Goal: Task Accomplishment & Management: Manage account settings

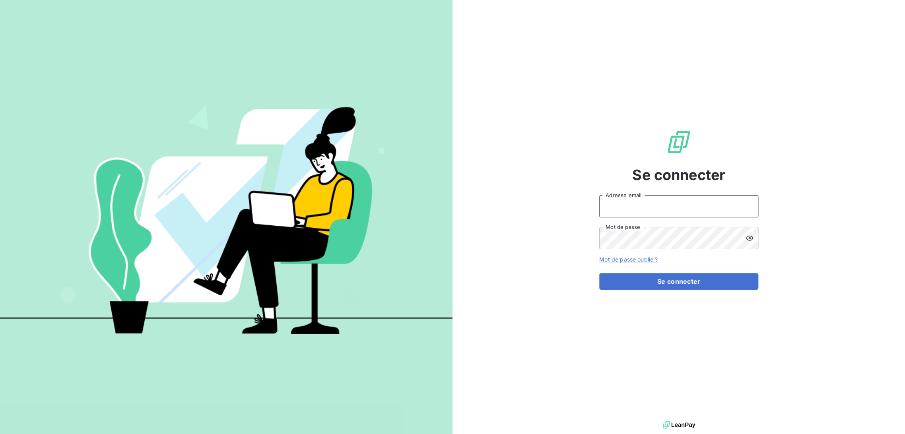
click at [628, 210] on input "Adresse email" at bounding box center [678, 206] width 159 height 22
type input "[EMAIL_ADDRESS][DOMAIN_NAME]"
click at [599, 273] on button "Se connecter" at bounding box center [678, 281] width 159 height 17
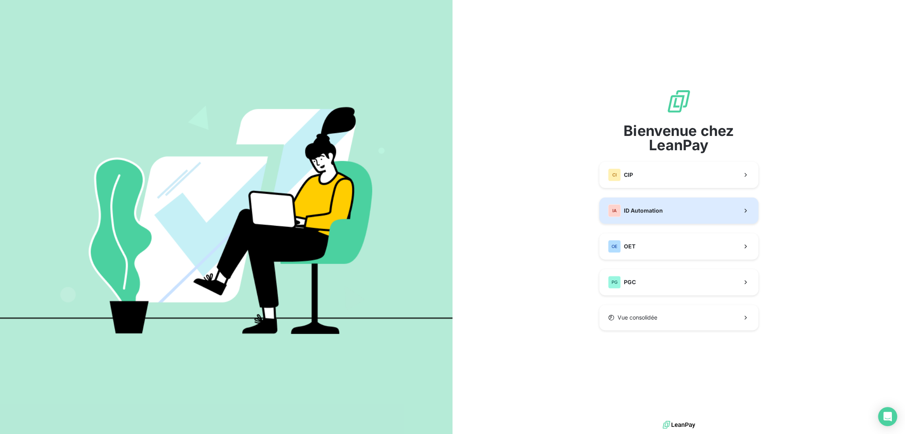
click at [643, 210] on span "ID Automation" at bounding box center [643, 211] width 39 height 8
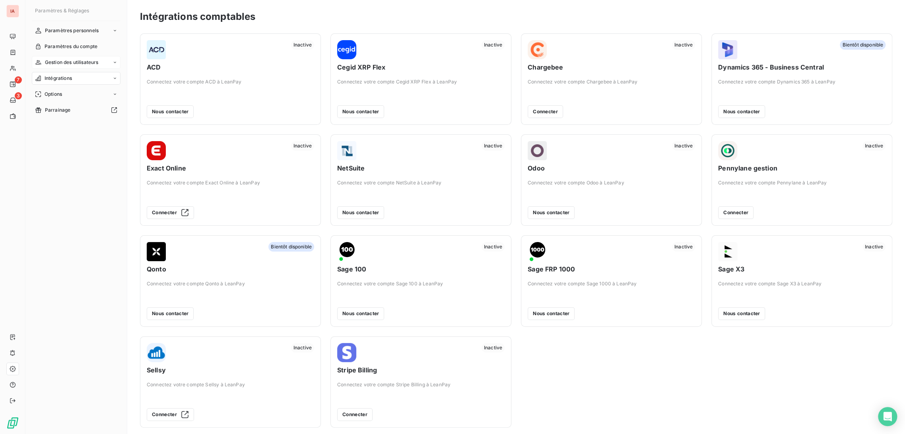
click at [89, 62] on span "Gestion des utilisateurs" at bounding box center [72, 62] width 54 height 7
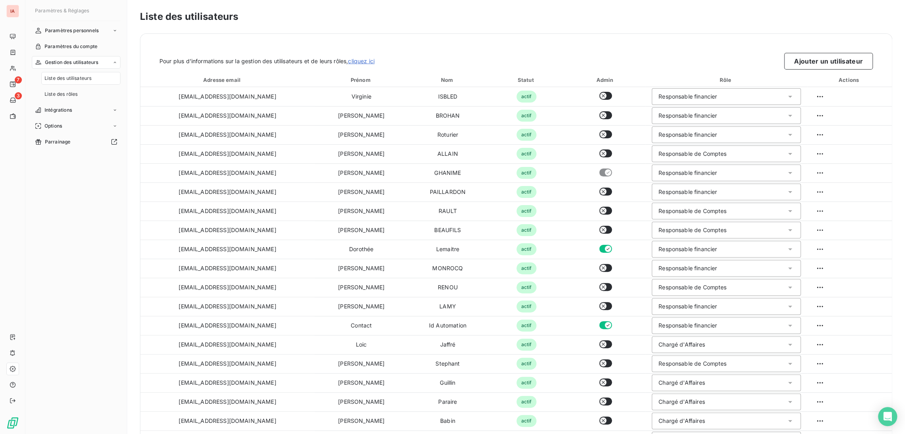
click at [94, 79] on div "Liste des utilisateurs" at bounding box center [80, 78] width 79 height 13
click at [78, 78] on span "Liste des utilisateurs" at bounding box center [68, 78] width 47 height 7
